Goal: Find specific page/section: Find specific page/section

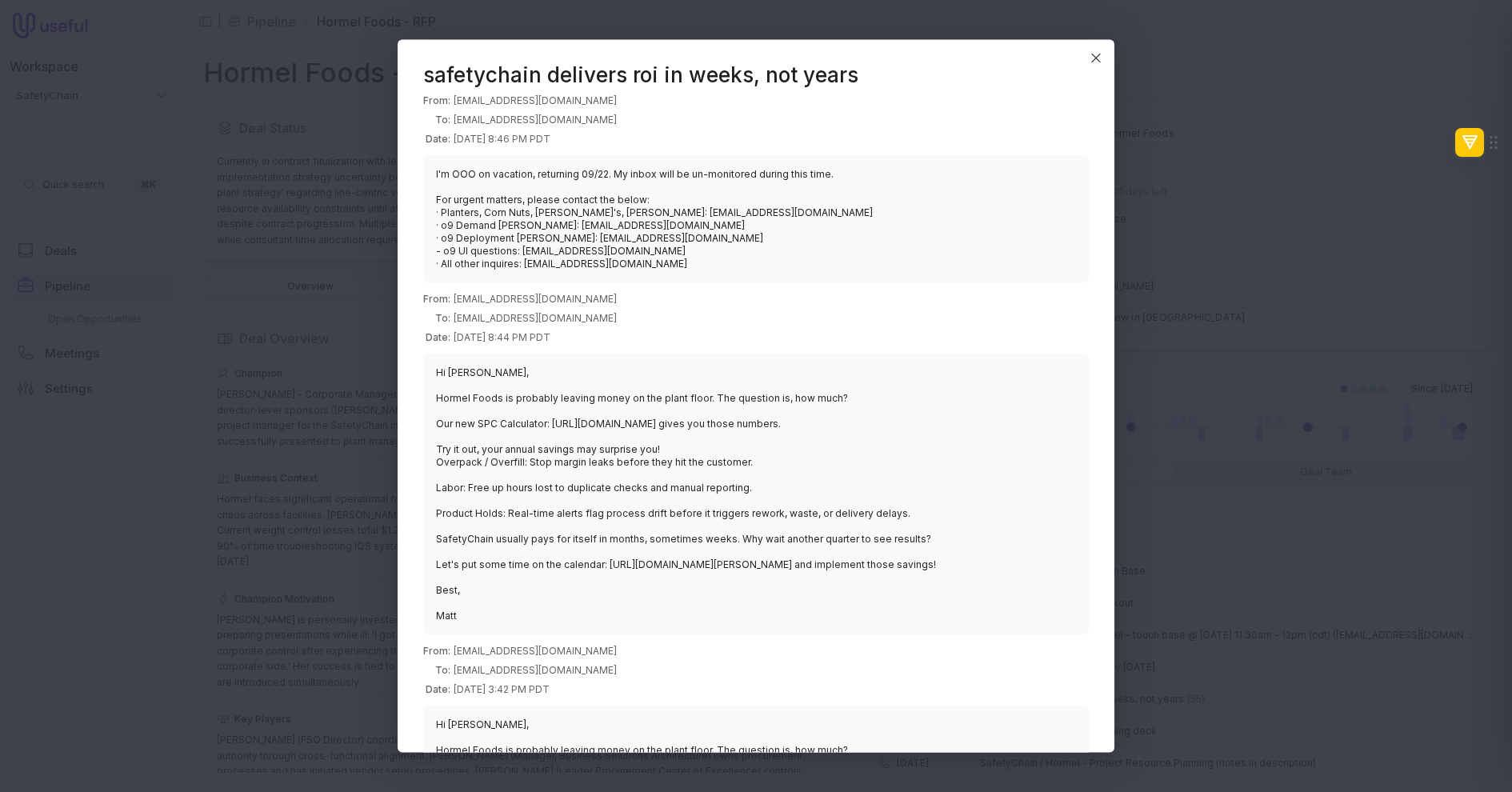
scroll to position [577, 0]
